Goal: Information Seeking & Learning: Learn about a topic

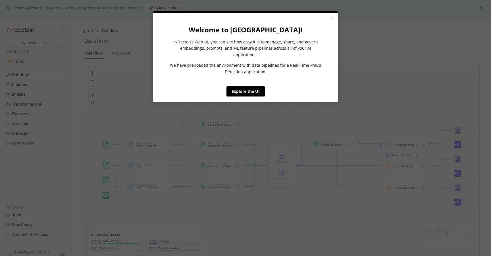
click appcues "× Welcome to [GEOGRAPHIC_DATA]! In Tecton’s Web UI, you can see how easy it is …"
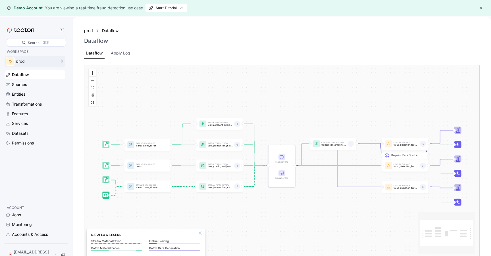
click at [26, 61] on div "prod" at bounding box center [36, 61] width 40 height 4
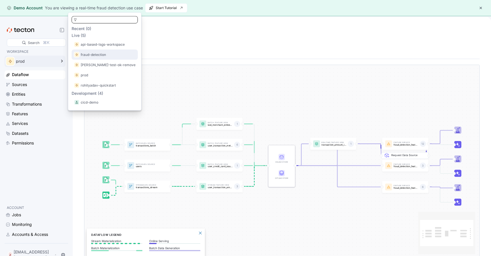
click at [94, 53] on p "fraud-detection" at bounding box center [93, 55] width 25 height 6
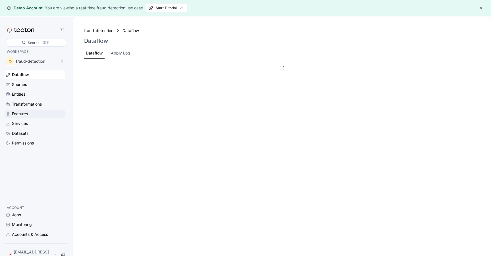
click at [28, 114] on div "Features" at bounding box center [20, 114] width 16 height 6
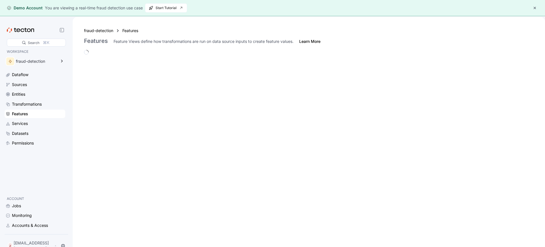
click at [25, 114] on div "Features" at bounding box center [20, 114] width 16 height 6
click at [169, 9] on span "Start Tutorial" at bounding box center [166, 8] width 35 height 9
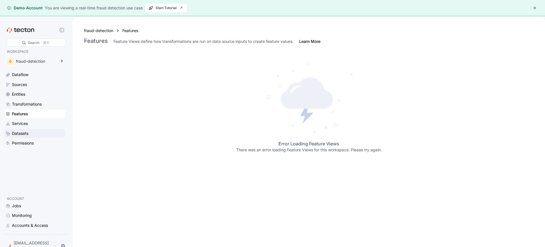
click at [25, 134] on div "Datasets" at bounding box center [20, 133] width 16 height 6
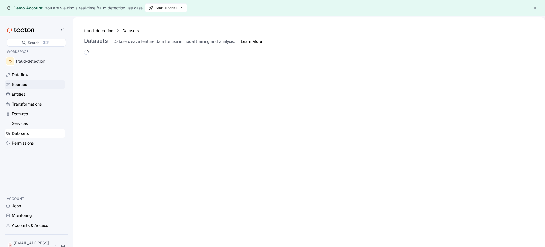
click at [23, 84] on div "Sources" at bounding box center [19, 85] width 15 height 6
